Goal: Download file/media

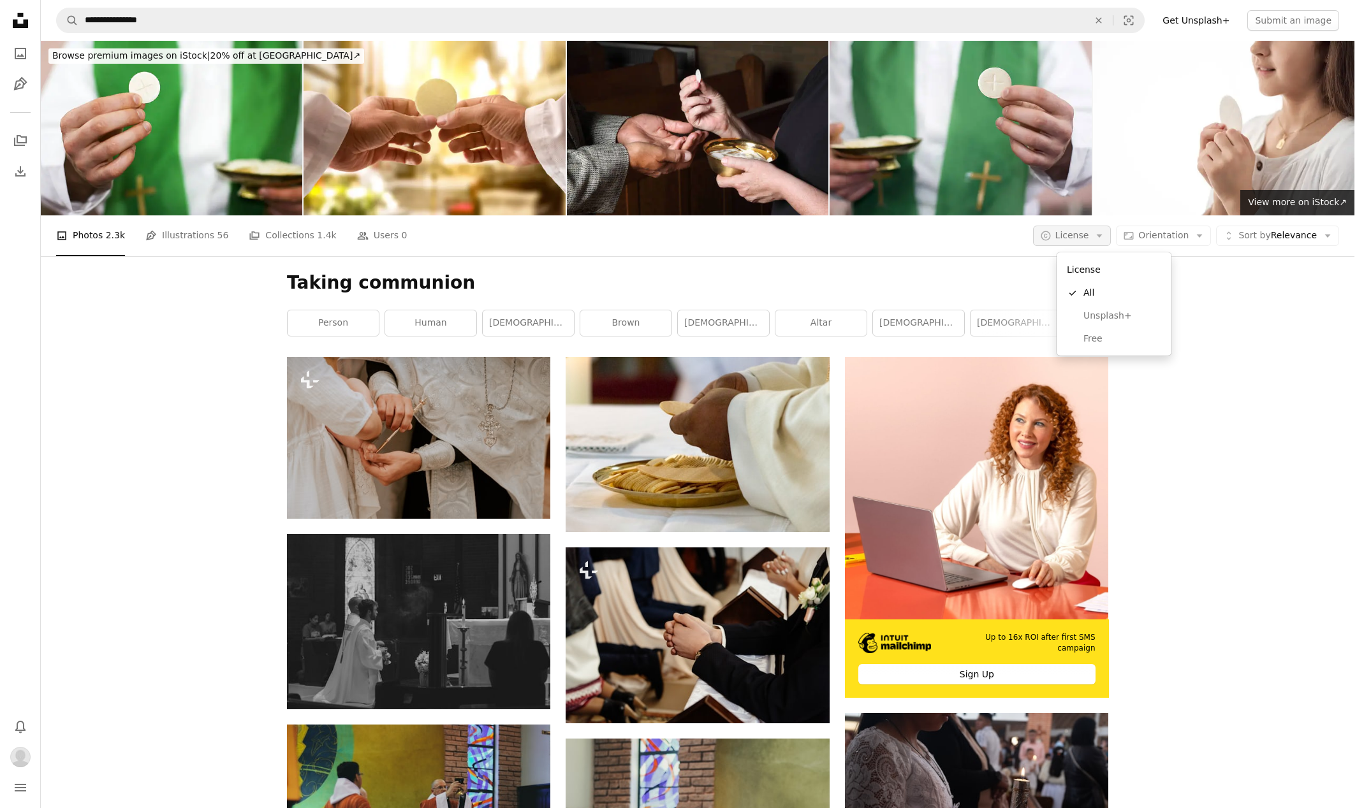
click at [1051, 241] on icon "A copyright icon ©" at bounding box center [1045, 235] width 11 height 11
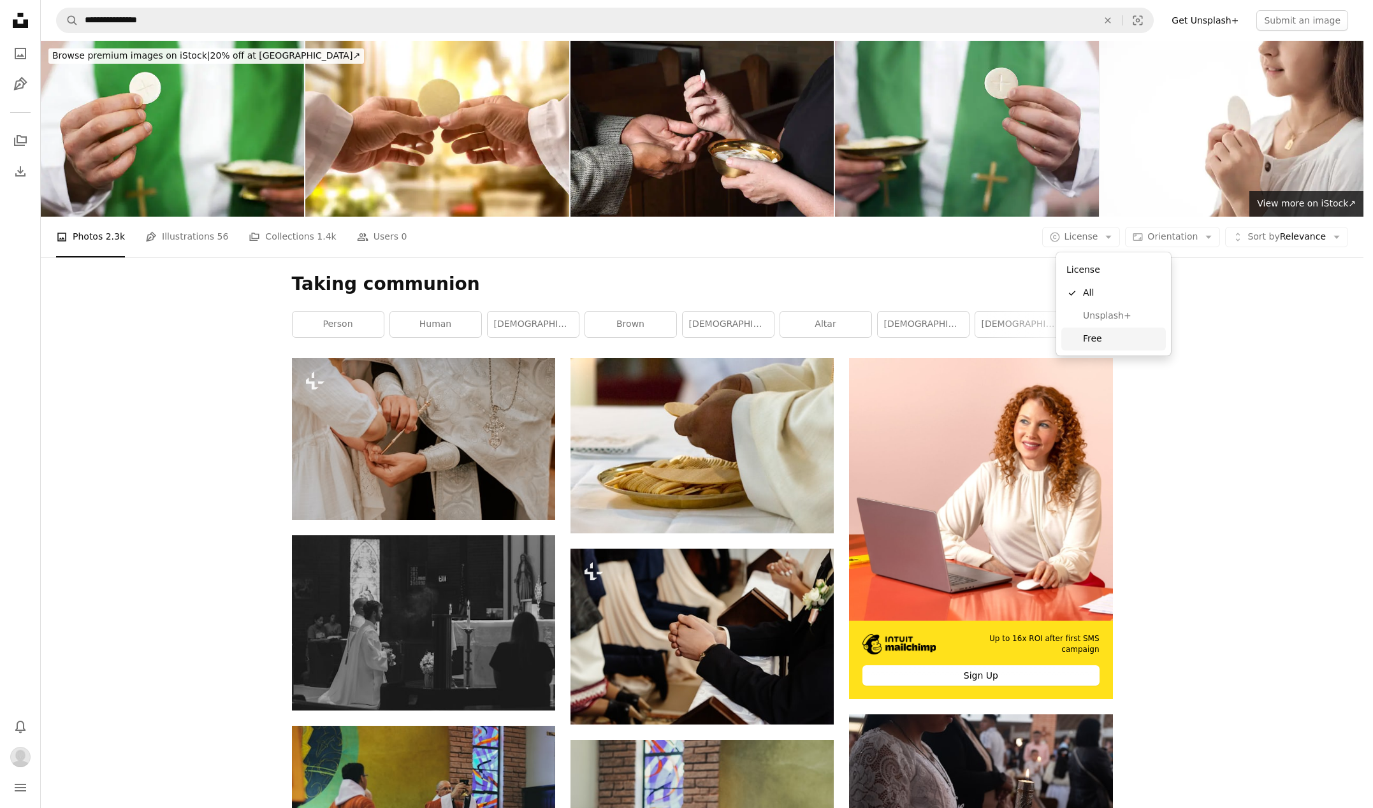
click at [1096, 339] on span "Free" at bounding box center [1122, 339] width 78 height 13
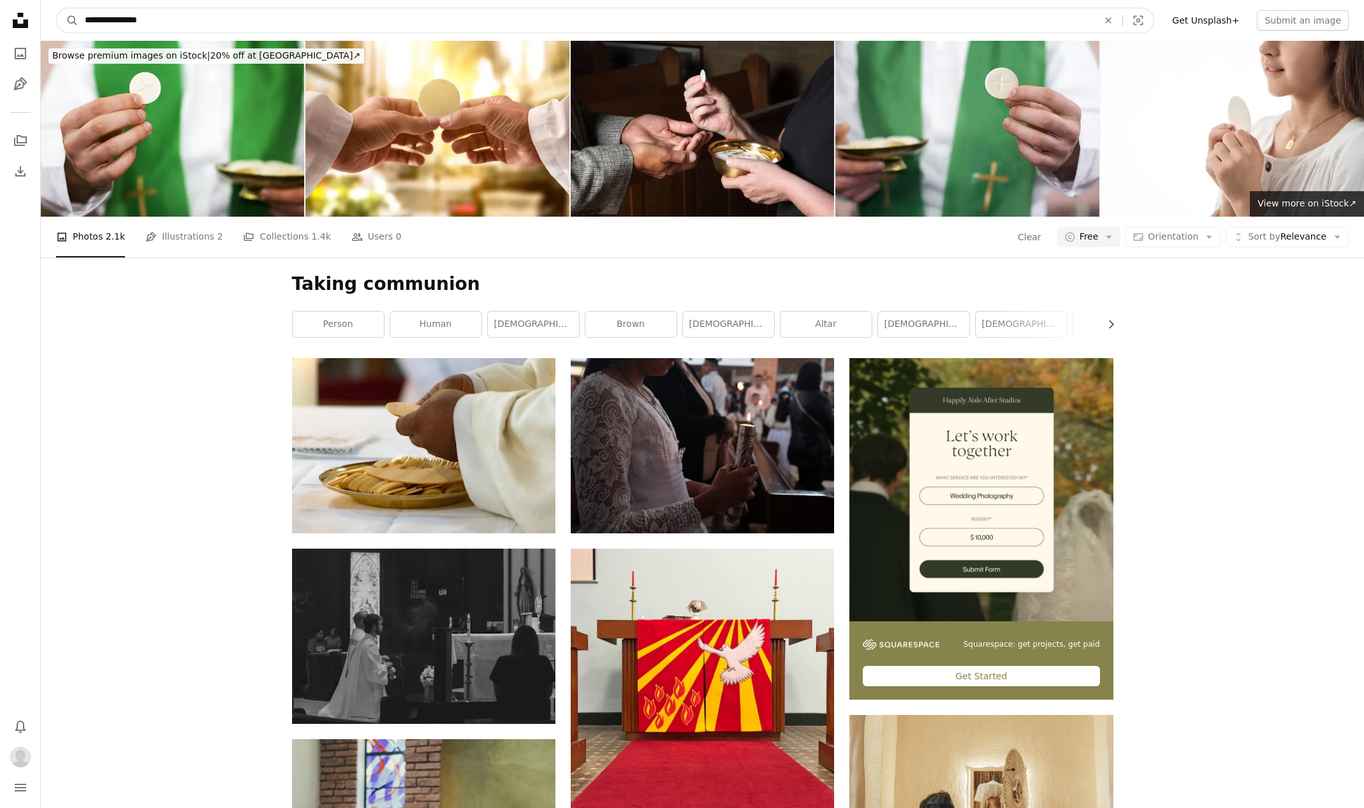
click at [204, 18] on input "**********" at bounding box center [586, 20] width 1016 height 24
drag, startPoint x: 200, startPoint y: 20, endPoint x: 84, endPoint y: 20, distance: 116.7
click at [84, 20] on input "**********" at bounding box center [586, 20] width 1016 height 24
type input "**********"
click button "A magnifying glass" at bounding box center [68, 20] width 22 height 24
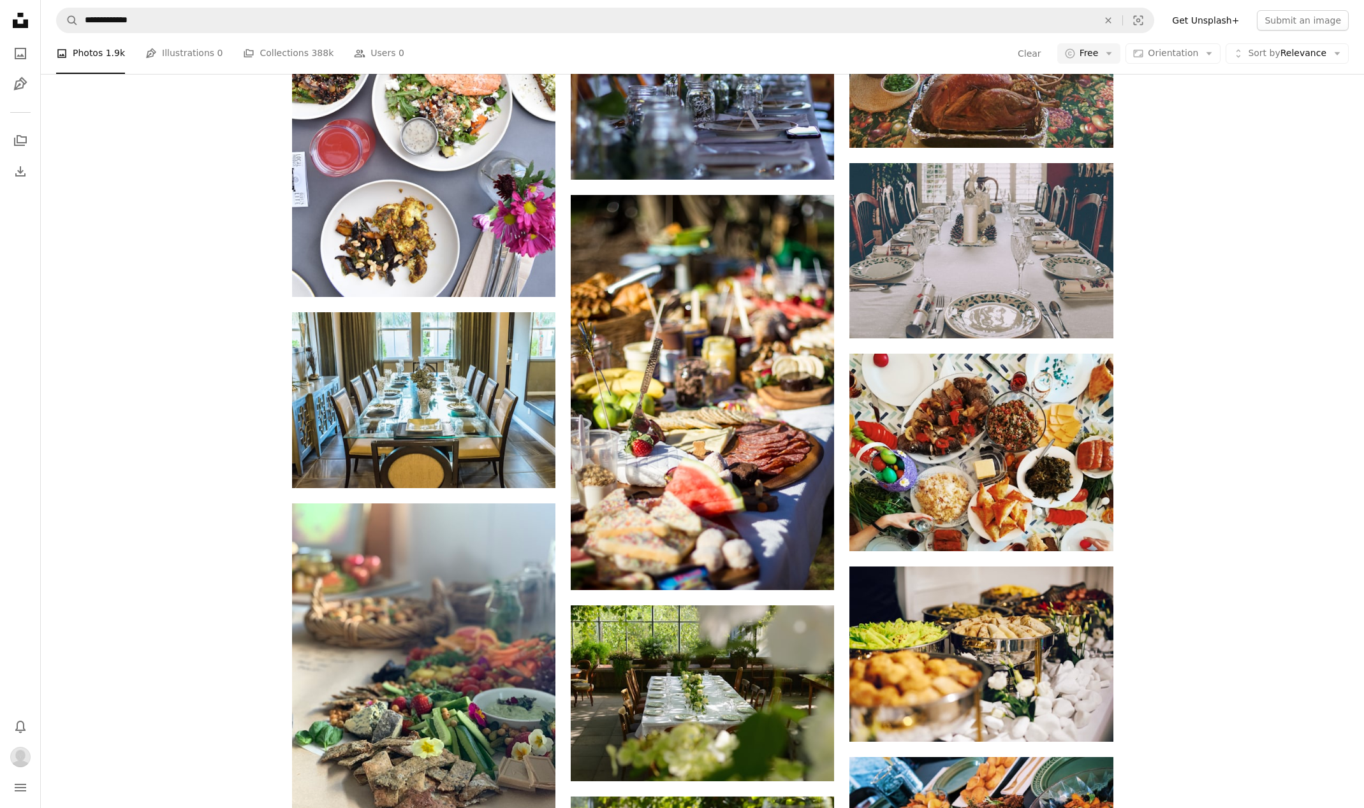
scroll to position [956, 0]
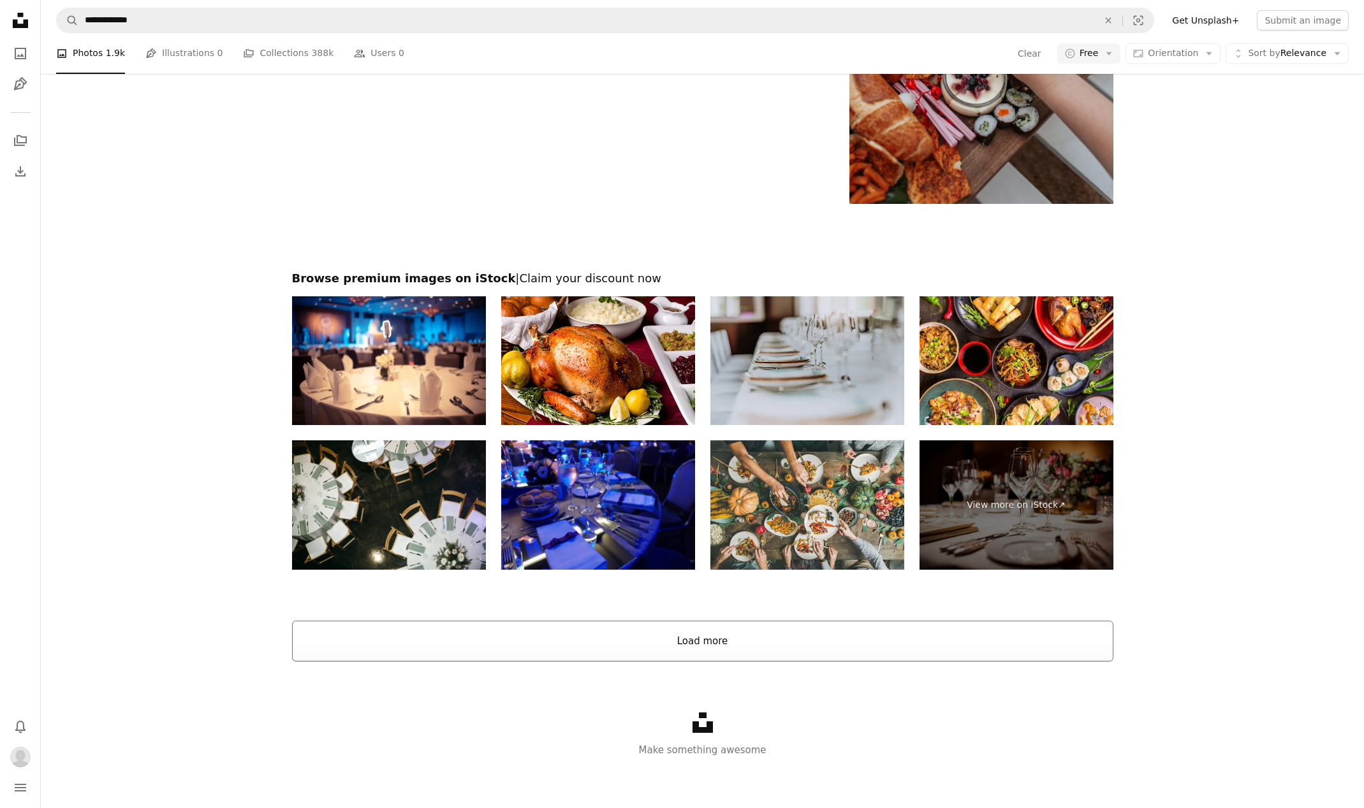
click at [577, 627] on button "Load more" at bounding box center [702, 641] width 821 height 41
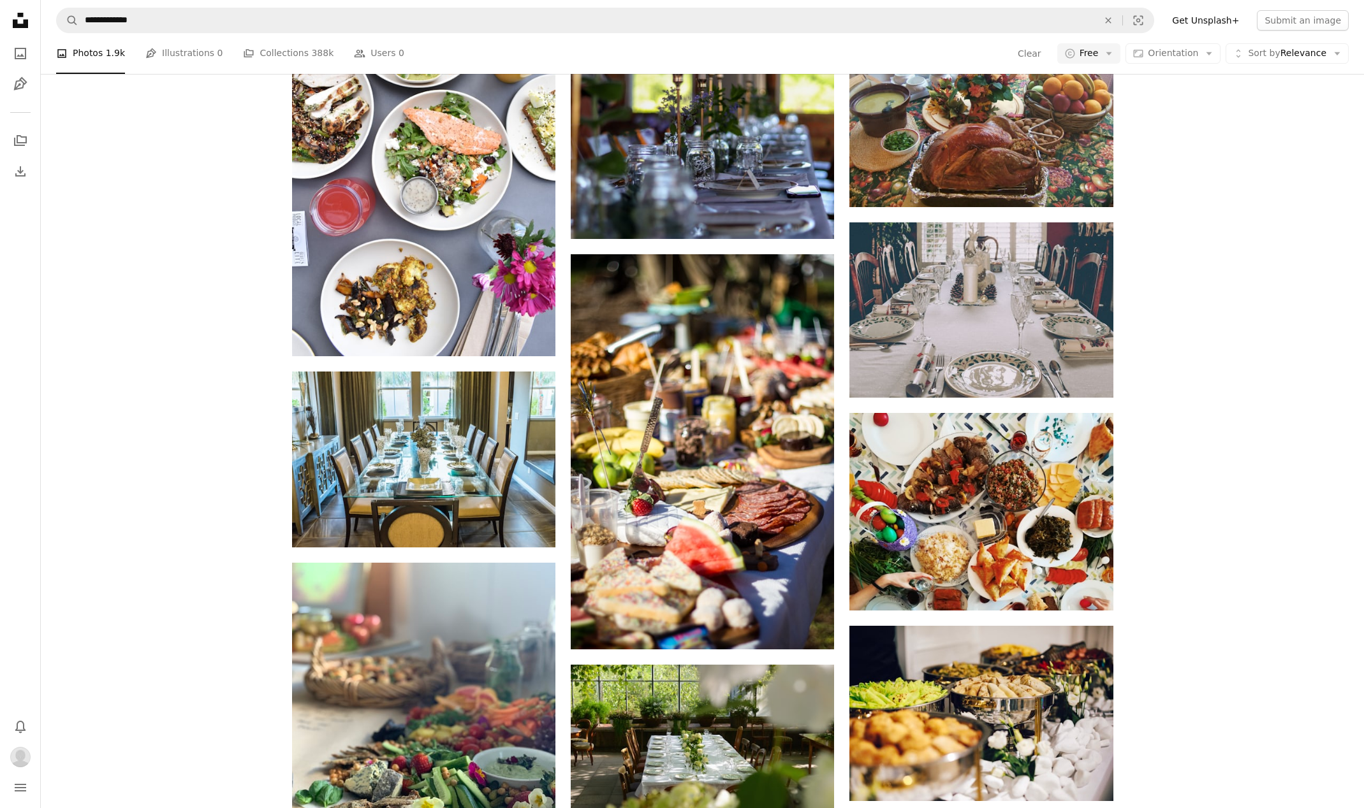
scroll to position [884, 0]
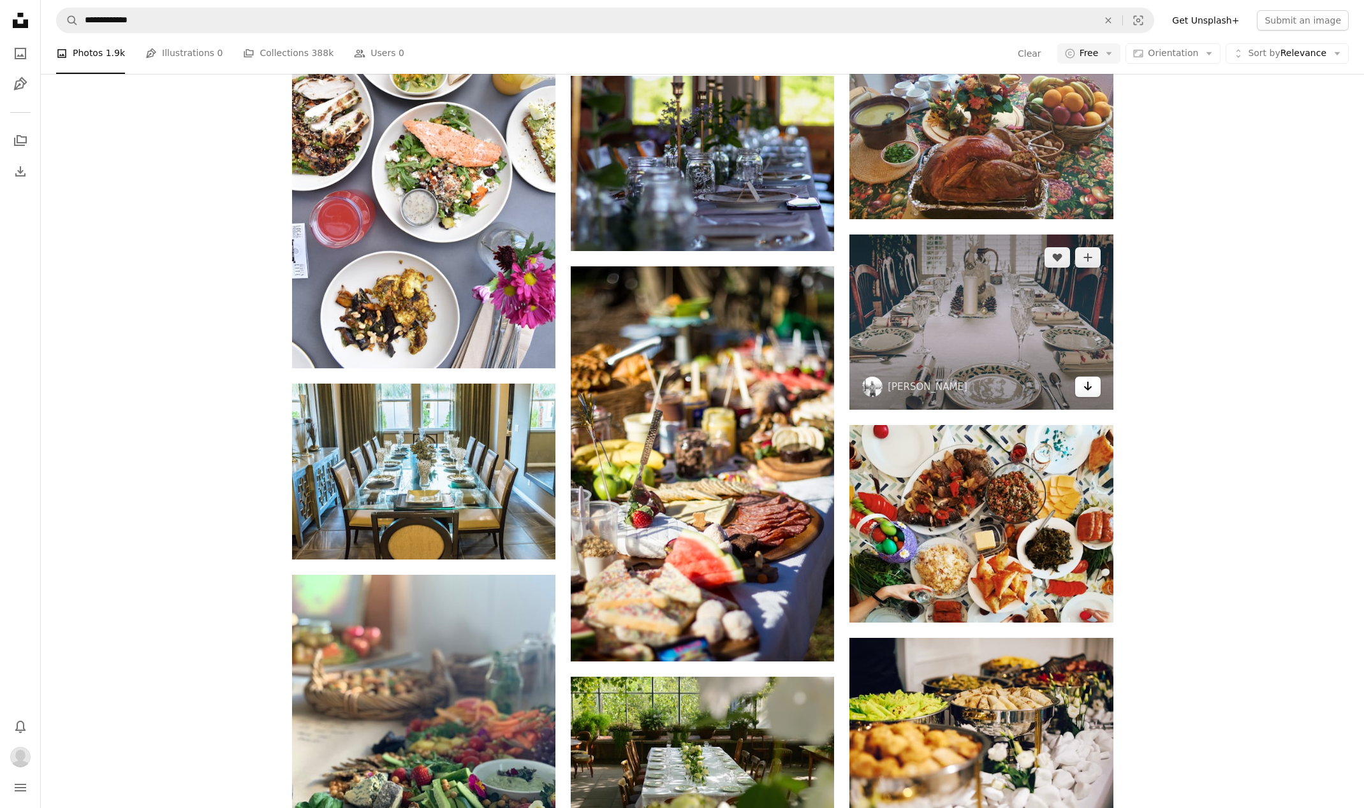
click at [1098, 386] on link "Arrow pointing down" at bounding box center [1088, 387] width 26 height 20
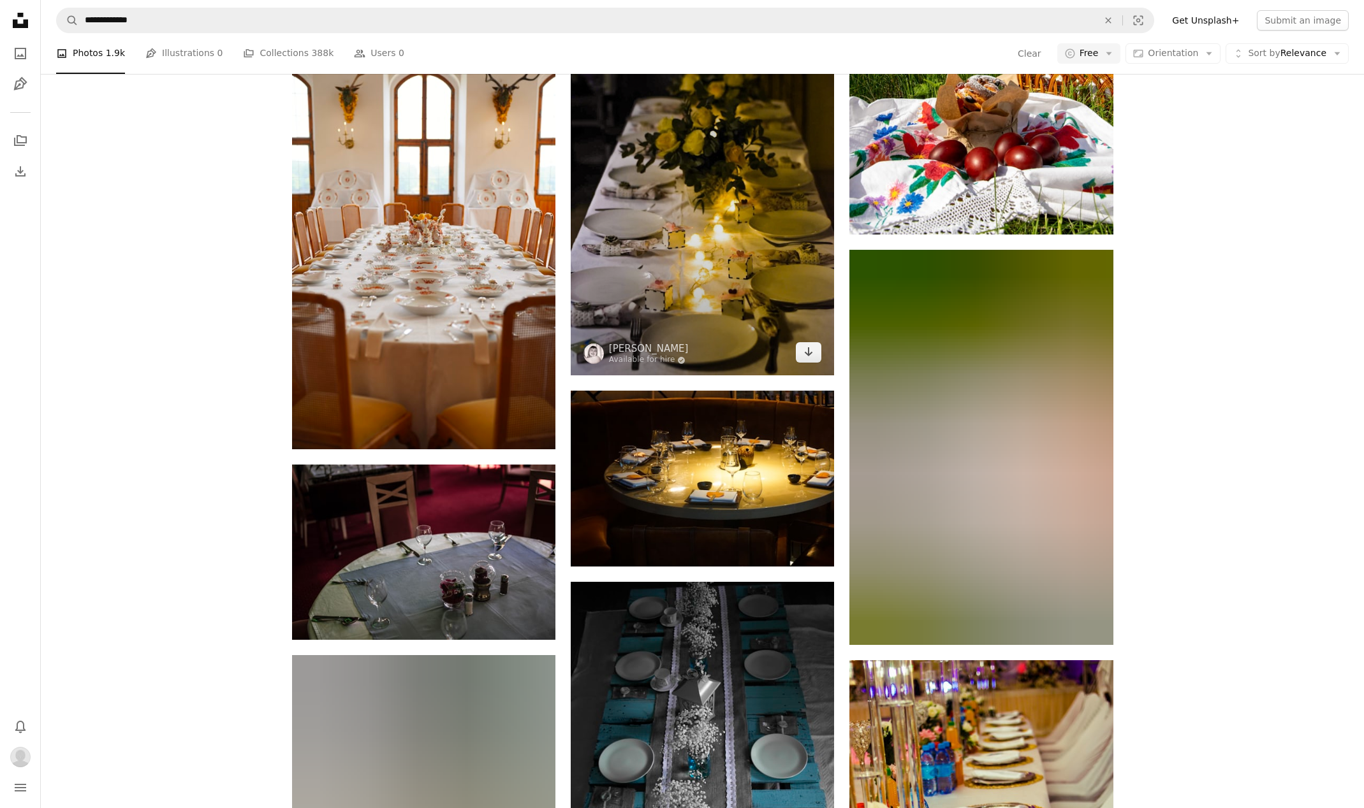
scroll to position [10958, 0]
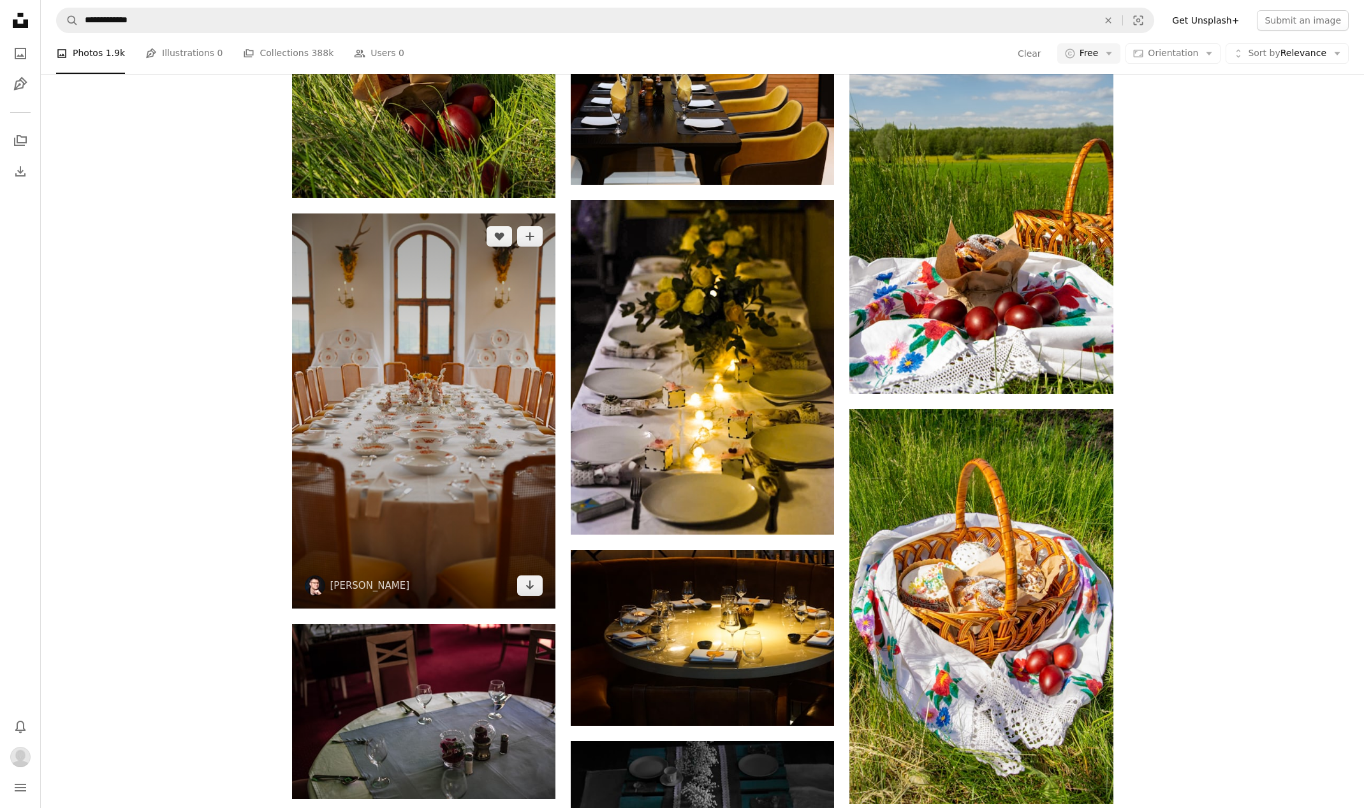
click at [410, 470] on img at bounding box center [423, 411] width 263 height 395
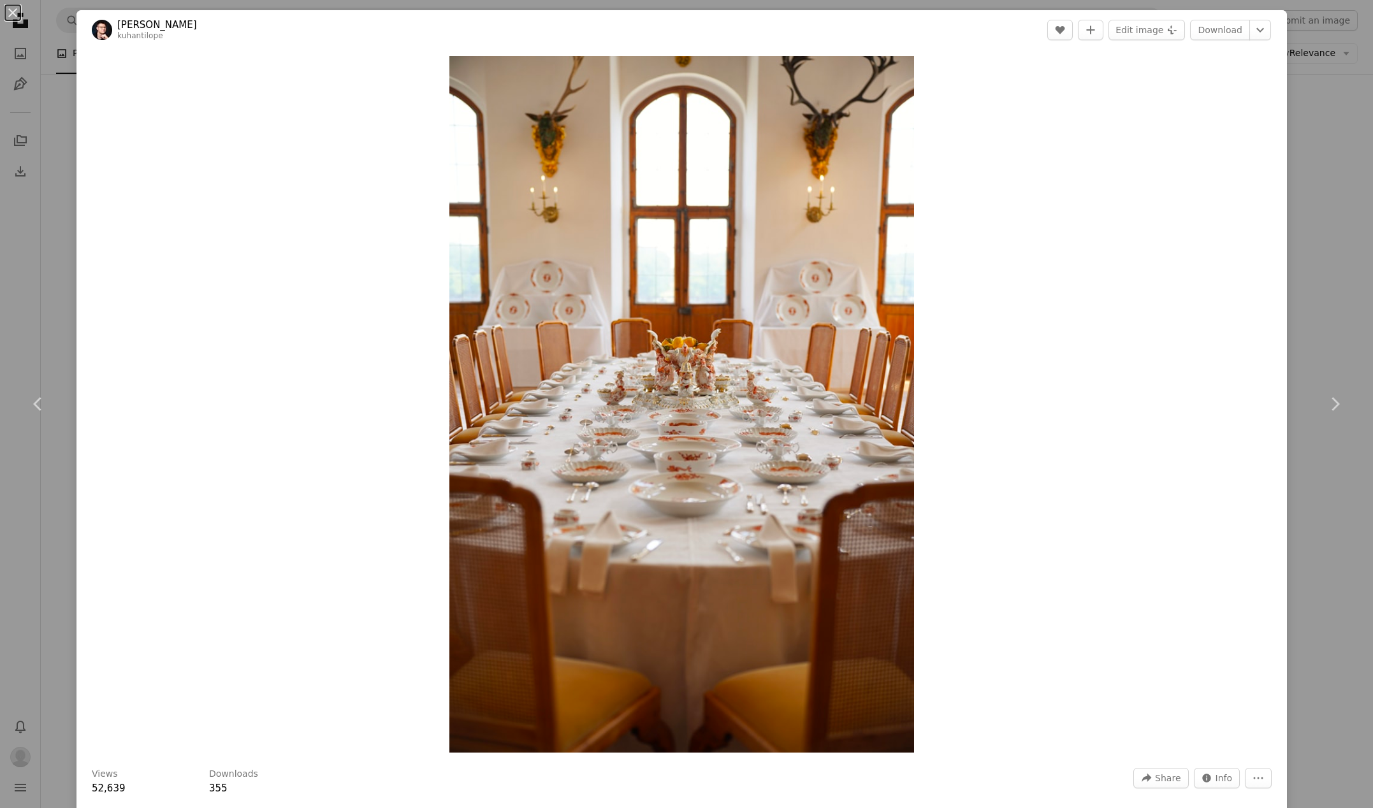
click at [1223, 17] on header "[PERSON_NAME] kuhantilope A heart A plus sign Edit image Plus sign for Unsplash…" at bounding box center [682, 30] width 1211 height 40
click at [1223, 20] on link "Download" at bounding box center [1220, 30] width 60 height 20
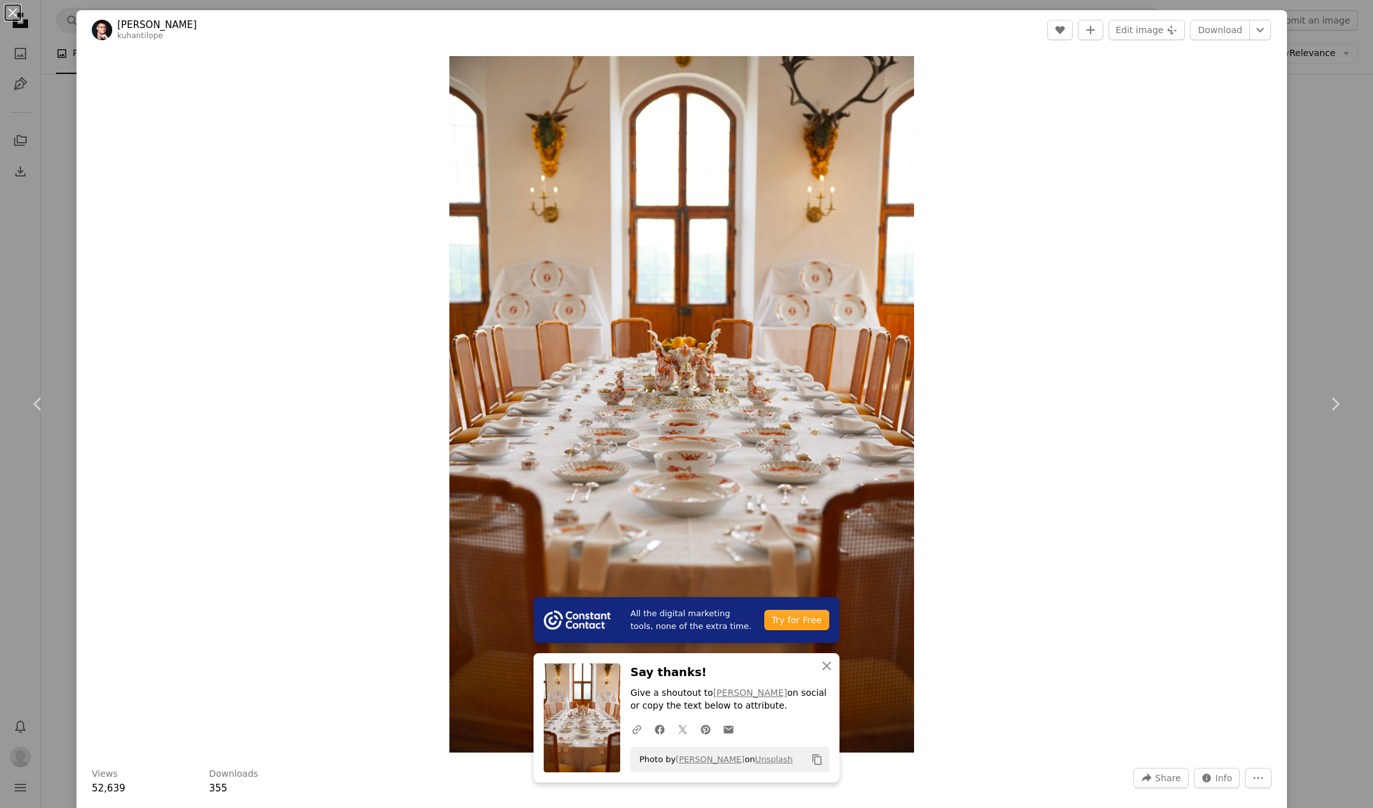
drag, startPoint x: 1110, startPoint y: 154, endPoint x: 1122, endPoint y: 152, distance: 11.6
click at [1110, 154] on div "Zoom in" at bounding box center [682, 405] width 1211 height 710
click at [10, 10] on button "An X shape" at bounding box center [12, 12] width 15 height 15
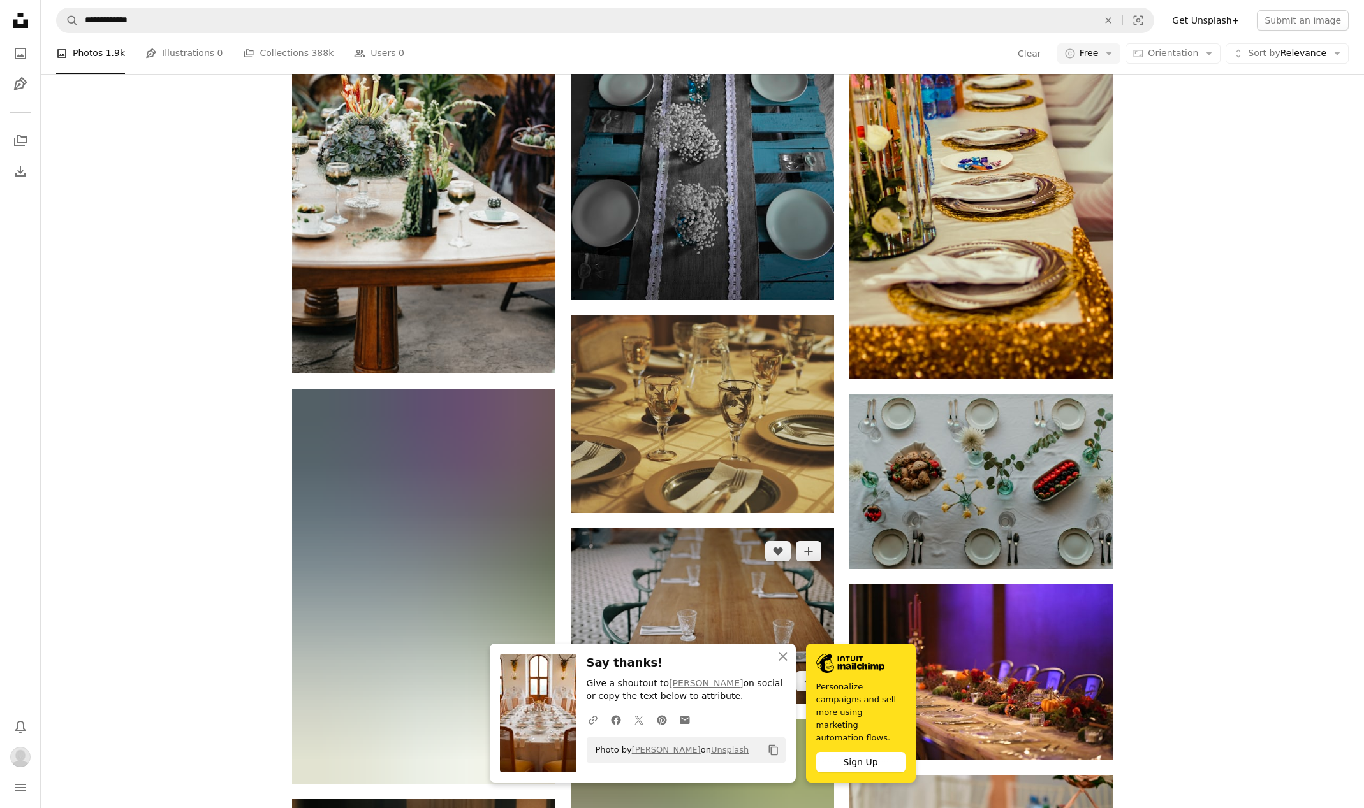
scroll to position [11596, 0]
